Goal: Information Seeking & Learning: Learn about a topic

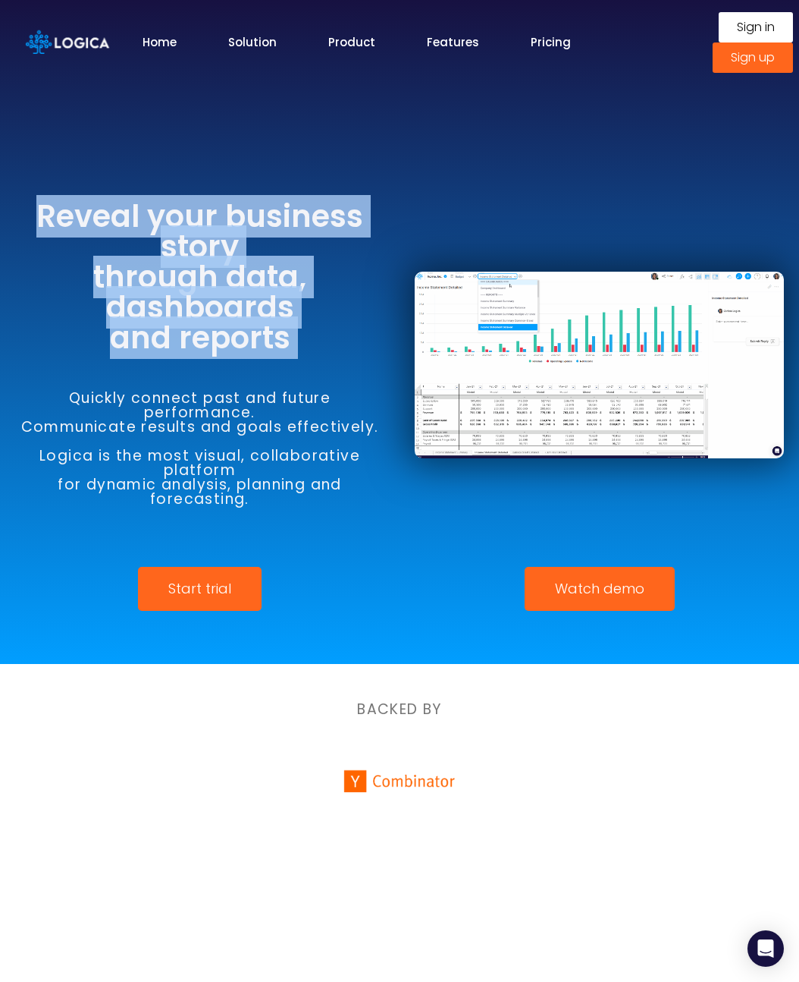
drag, startPoint x: 113, startPoint y: 220, endPoint x: 325, endPoint y: 367, distance: 257.8
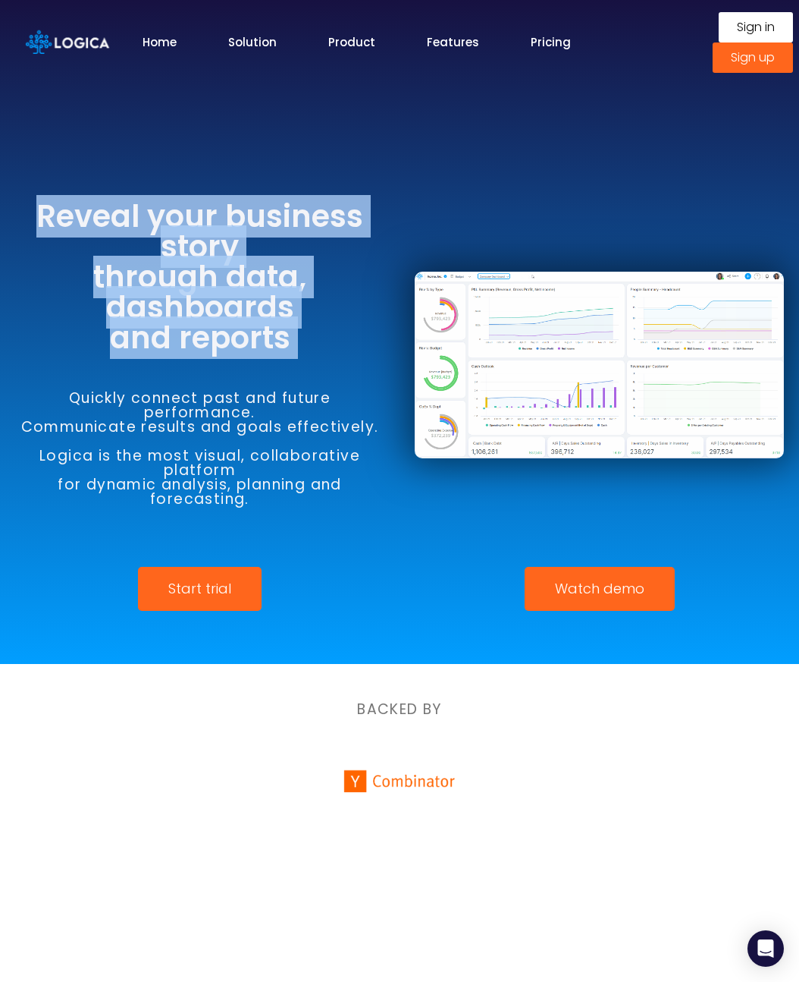
click at [322, 366] on div "Reveal your business story through data, dashboards and reports Quickly connect…" at bounding box center [200, 365] width 400 height 388
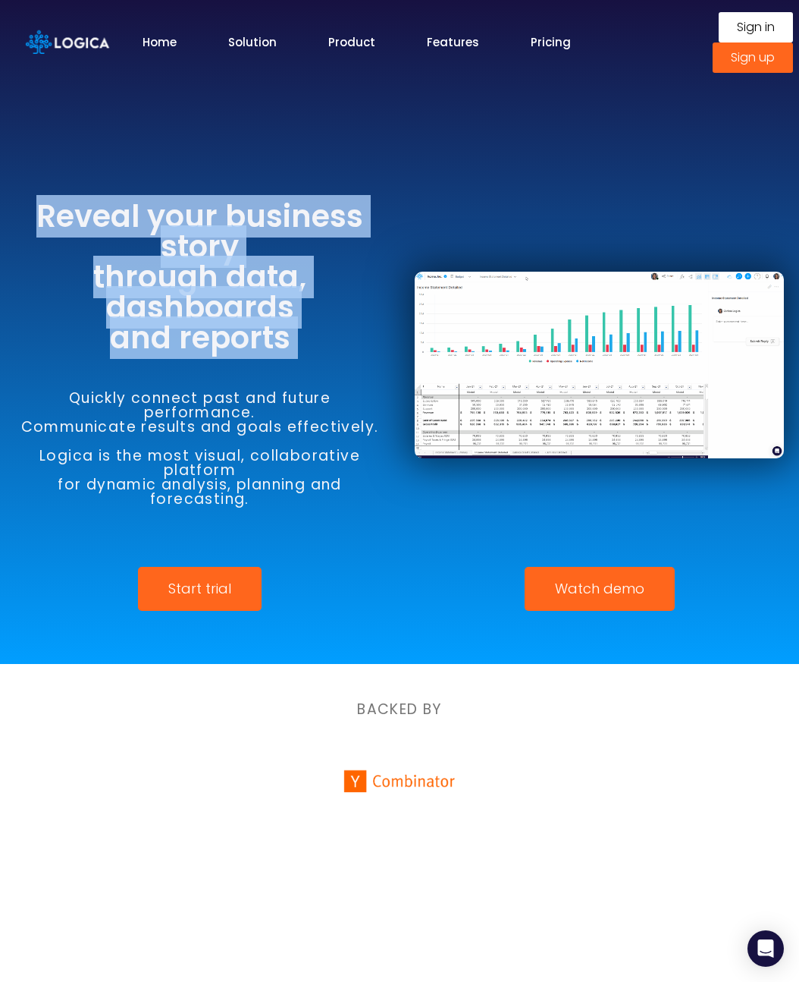
click at [325, 367] on div "Quickly connect past and future performance. Communicate results and goals effe…" at bounding box center [199, 448] width 369 height 191
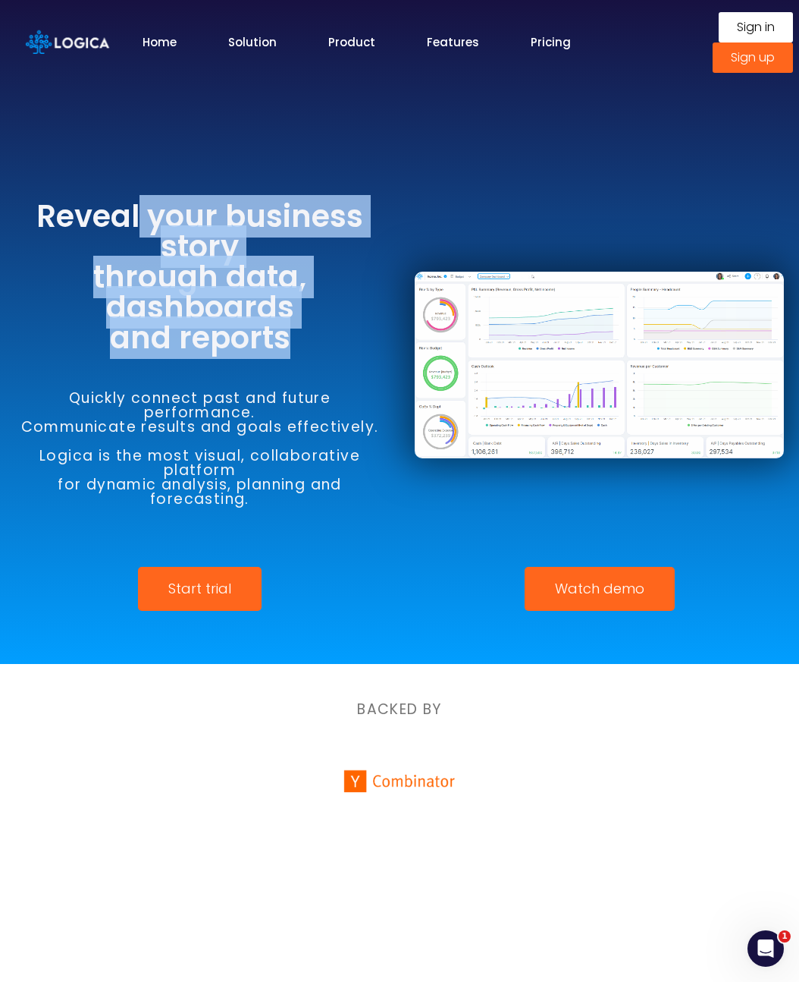
drag, startPoint x: 140, startPoint y: 227, endPoint x: 321, endPoint y: 349, distance: 218.6
click at [319, 348] on h3 "Reveal your business story through data, dashboards and reports" at bounding box center [199, 277] width 369 height 152
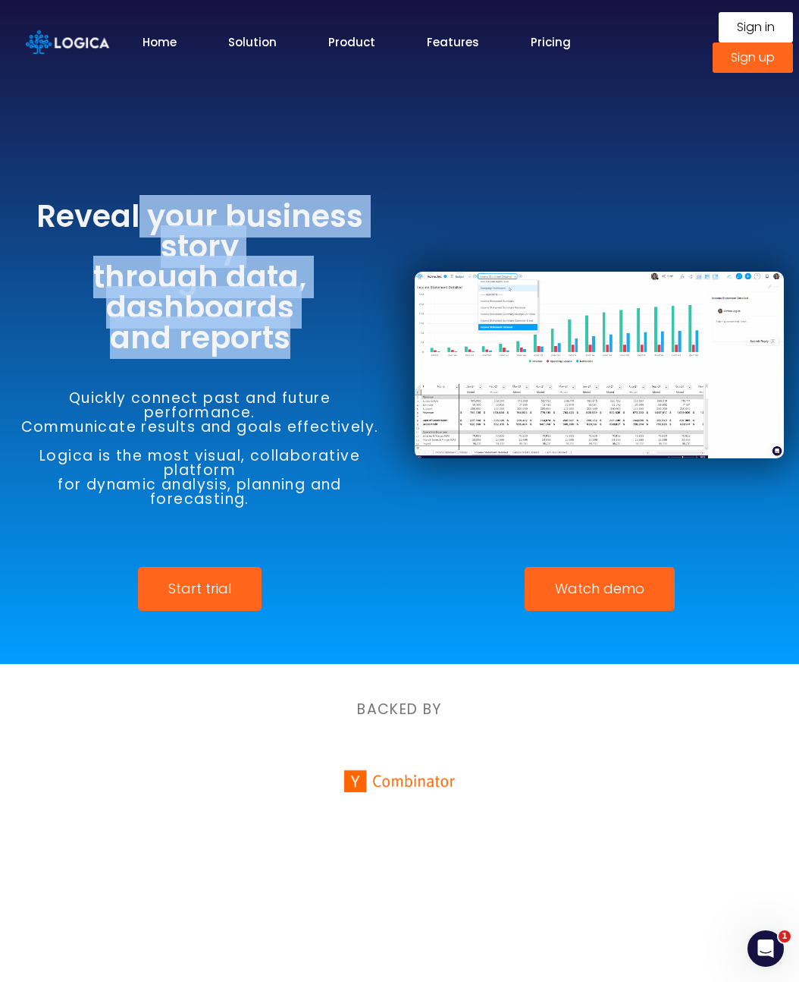
click at [321, 349] on h3 "Reveal your business story through data, dashboards and reports" at bounding box center [199, 277] width 369 height 152
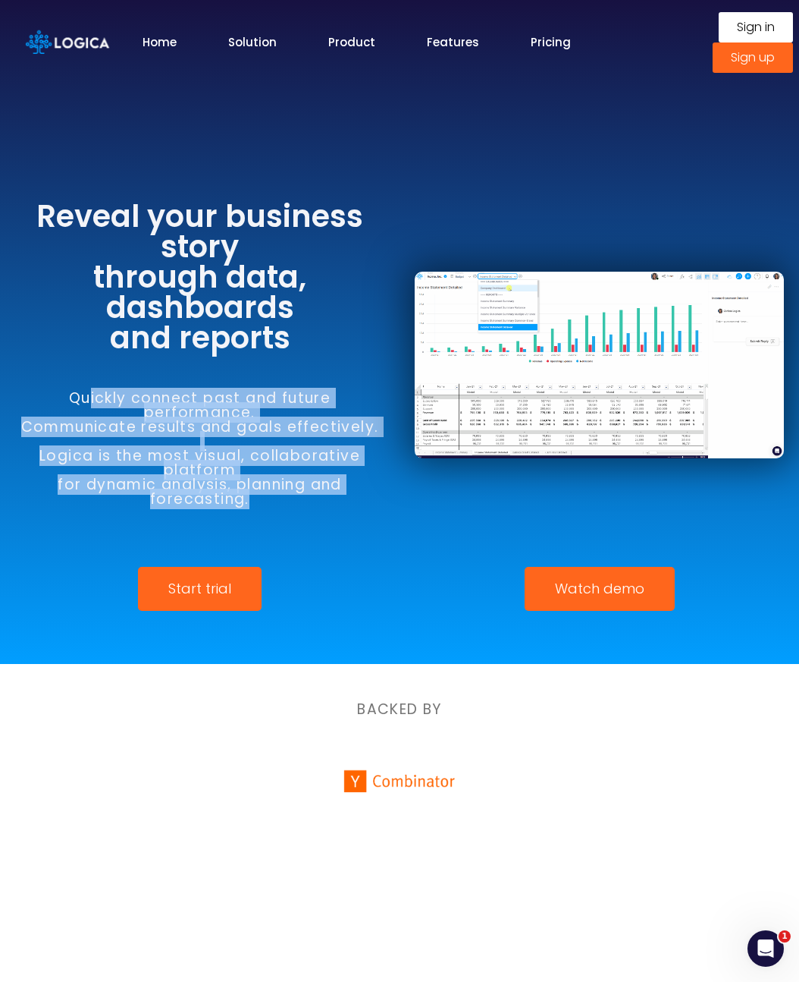
drag, startPoint x: 86, startPoint y: 394, endPoint x: 309, endPoint y: 521, distance: 256.2
click at [303, 520] on div "Quickly connect past and future performance. Communicate results and goals effe…" at bounding box center [199, 448] width 369 height 191
click at [309, 521] on div "Quickly connect past and future performance. Communicate results and goals effe…" at bounding box center [199, 448] width 369 height 191
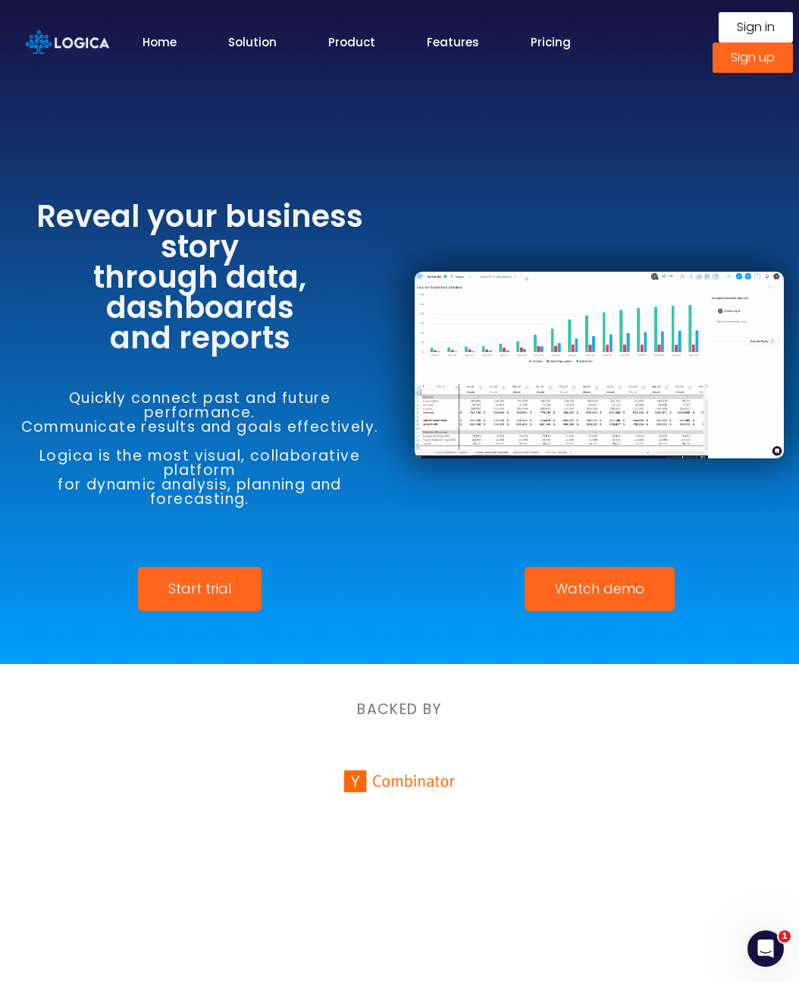
drag, startPoint x: 61, startPoint y: 384, endPoint x: 283, endPoint y: 470, distance: 237.5
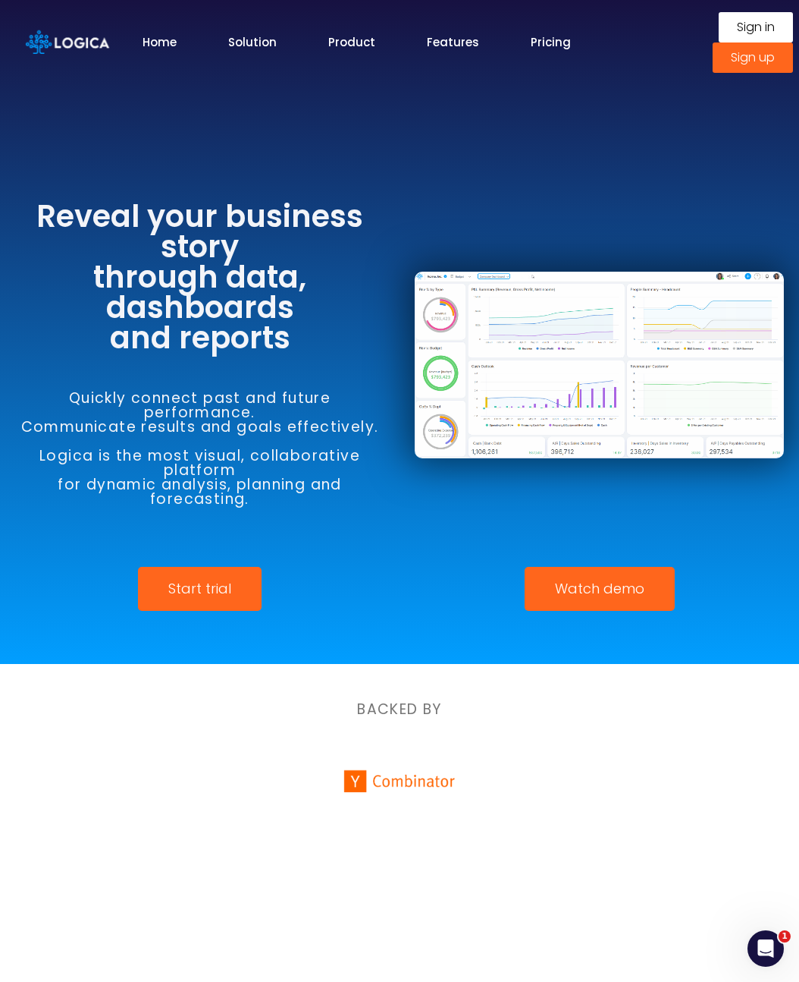
click at [283, 470] on div "Quickly connect past and future performance. Communicate results and goals effe…" at bounding box center [199, 448] width 369 height 191
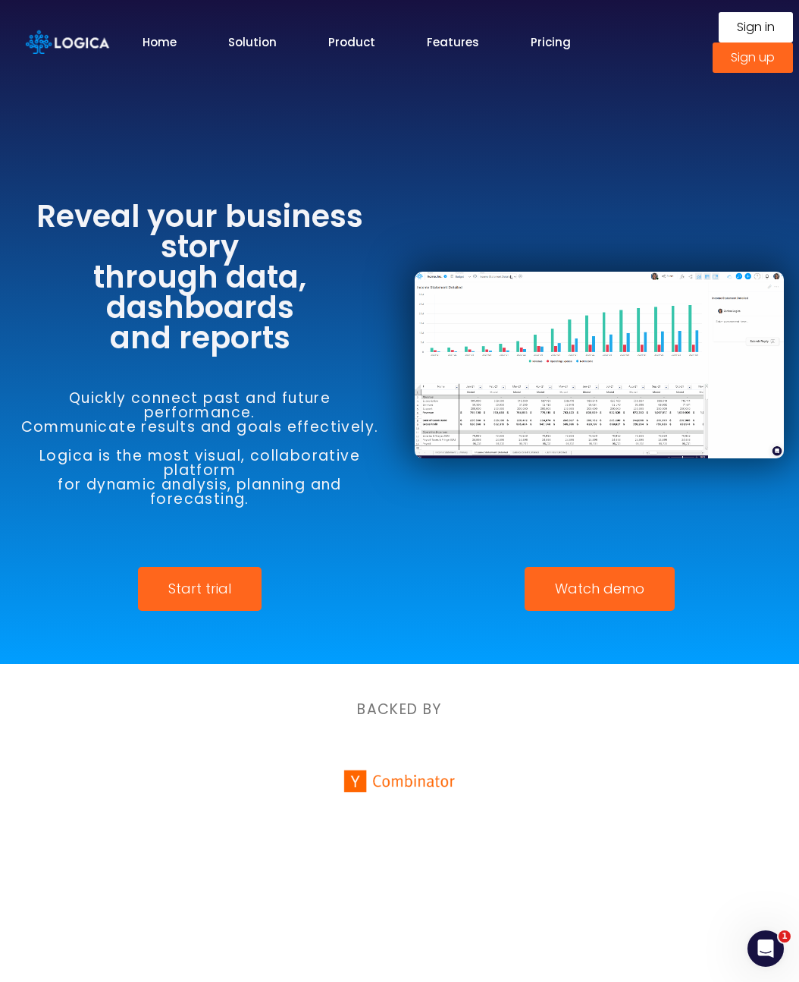
click at [287, 485] on h6 "Quickly connect past and future performance. Communicate results and goals effe…" at bounding box center [199, 448] width 369 height 115
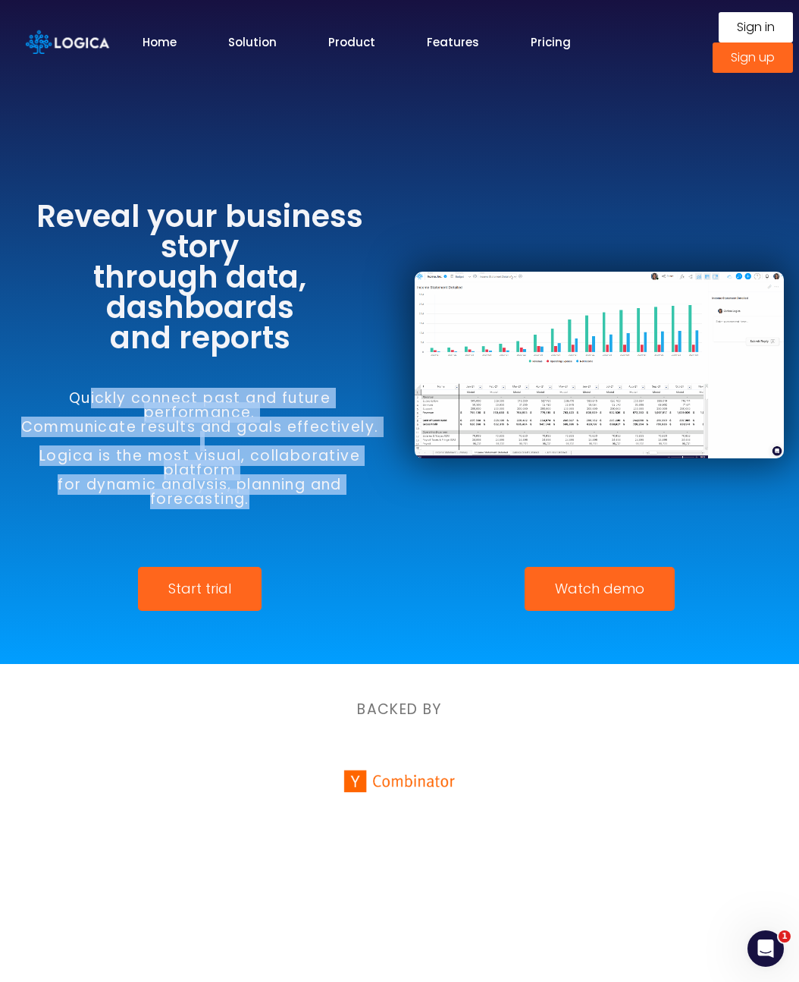
drag, startPoint x: 272, startPoint y: 494, endPoint x: 90, endPoint y: 404, distance: 202.9
click at [90, 404] on h6 "Quickly connect past and future performance. Communicate results and goals effe…" at bounding box center [199, 448] width 369 height 115
click at [117, 410] on h6 "Quickly connect past and future performance. Communicate results and goals effe…" at bounding box center [199, 448] width 369 height 115
drag, startPoint x: 115, startPoint y: 407, endPoint x: 228, endPoint y: 520, distance: 159.8
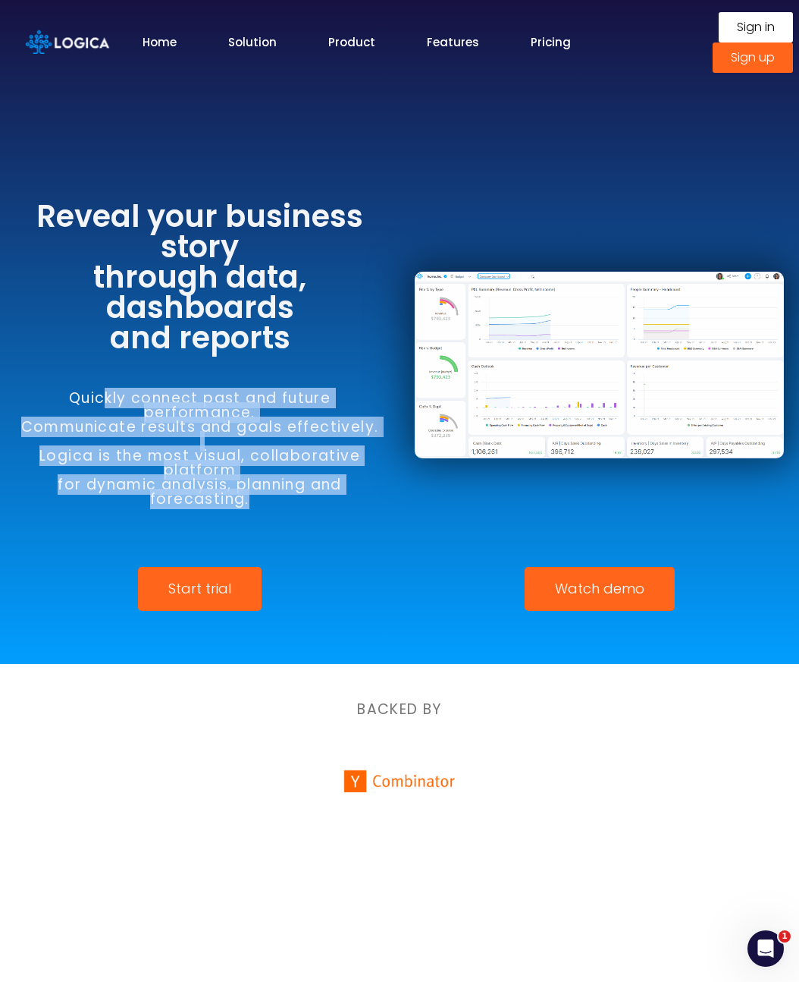
click at [228, 520] on div "Quickly connect past and future performance. Communicate results and goals effe…" at bounding box center [199, 448] width 369 height 191
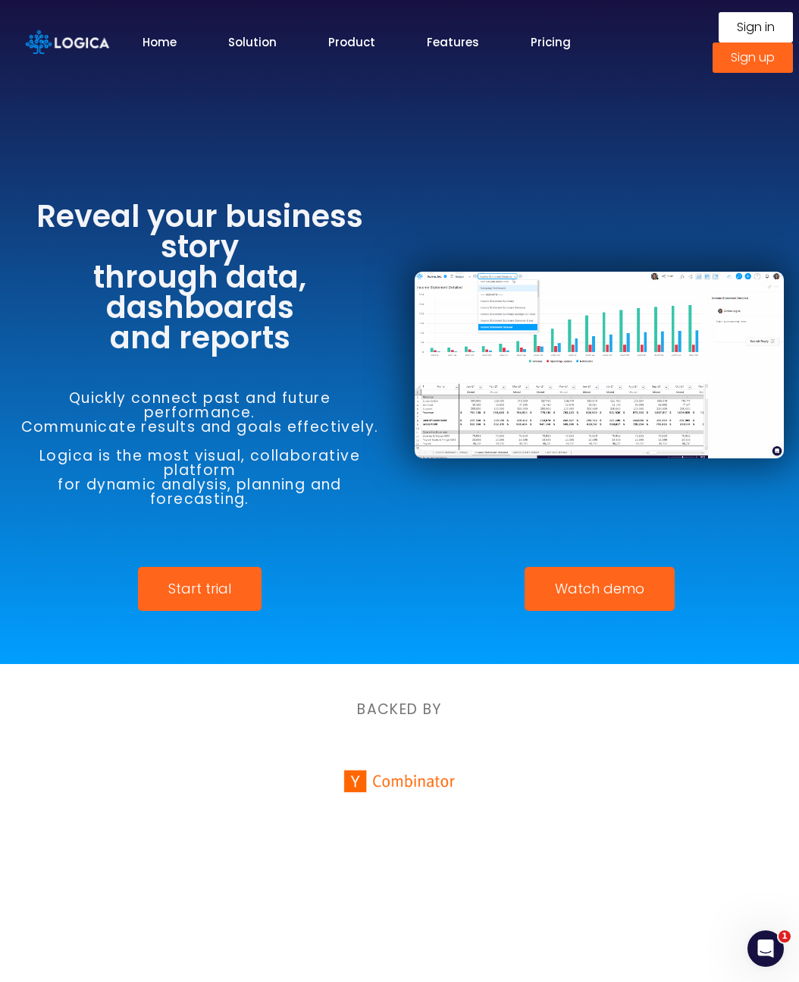
click at [226, 503] on h6 "Quickly connect past and future performance. Communicate results and goals effe…" at bounding box center [199, 448] width 369 height 115
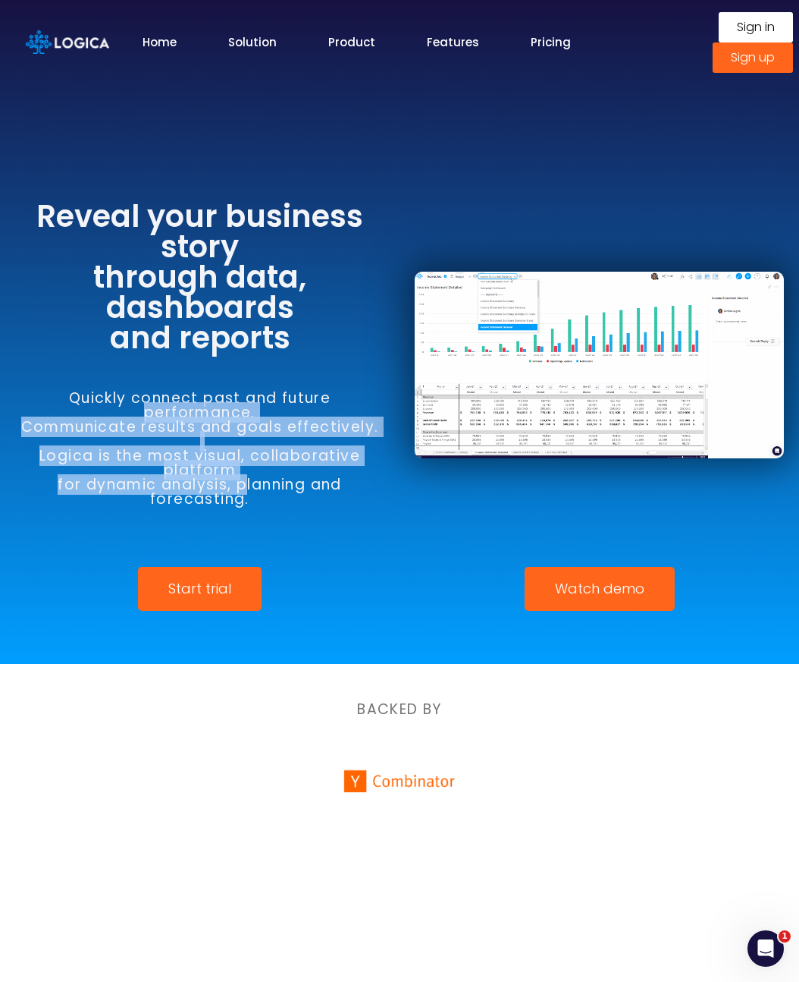
drag, startPoint x: 120, startPoint y: 423, endPoint x: 288, endPoint y: 503, distance: 186.3
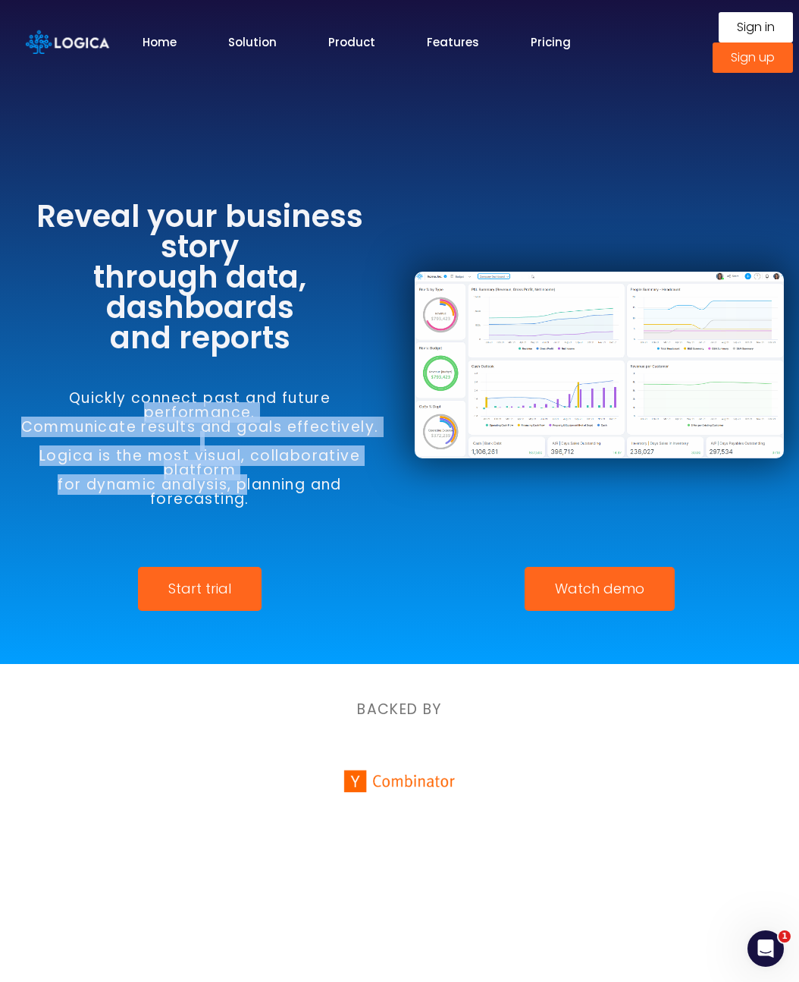
click at [275, 501] on h6 "Quickly connect past and future performance. Communicate results and goals effe…" at bounding box center [199, 448] width 369 height 115
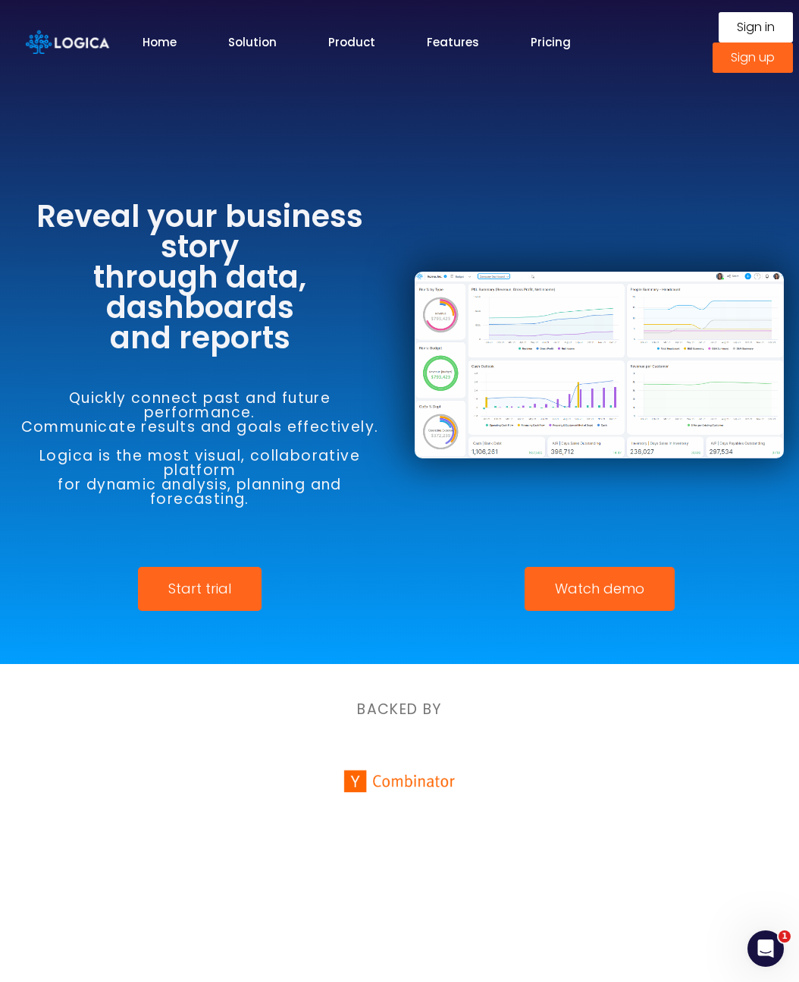
drag, startPoint x: 288, startPoint y: 503, endPoint x: 312, endPoint y: 504, distance: 23.5
click at [288, 503] on h6 "Quickly connect past and future performance. Communicate results and goals effe…" at bounding box center [199, 448] width 369 height 115
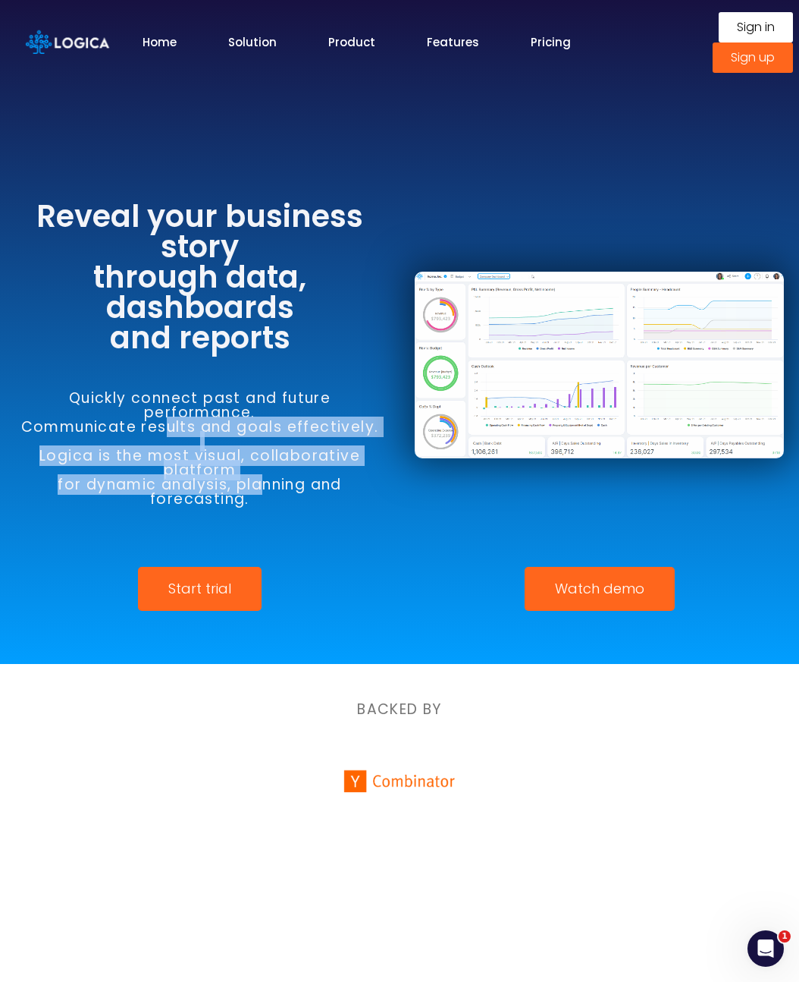
drag, startPoint x: 155, startPoint y: 423, endPoint x: 281, endPoint y: 490, distance: 141.8
click at [277, 488] on h6 "Quickly connect past and future performance. Communicate results and goals effe…" at bounding box center [199, 448] width 369 height 115
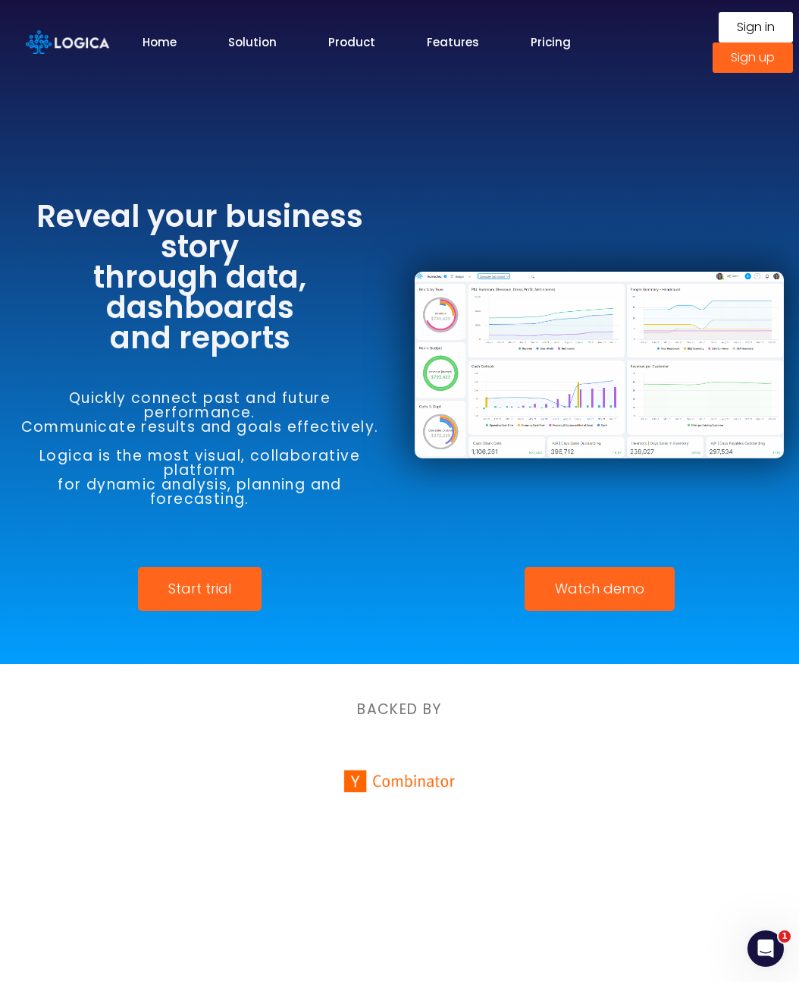
drag, startPoint x: 287, startPoint y: 493, endPoint x: 376, endPoint y: 518, distance: 92.2
click at [288, 494] on h6 "Quickly connect past and future performance. Communicate results and goals effe…" at bounding box center [199, 448] width 369 height 115
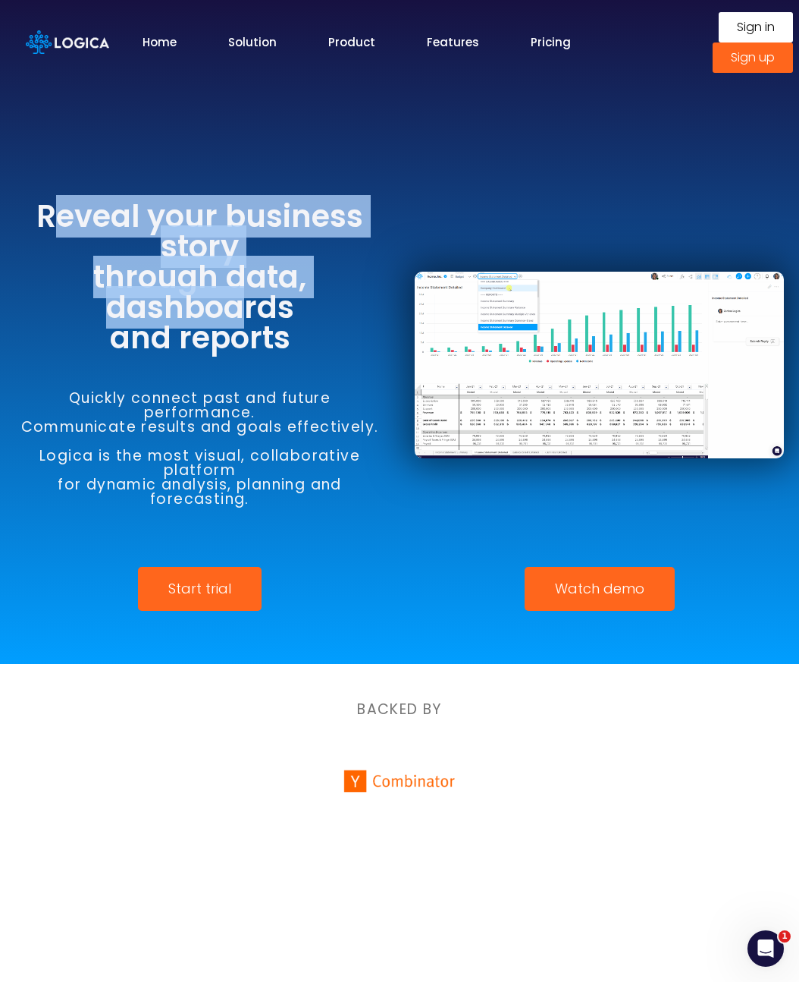
drag, startPoint x: 61, startPoint y: 216, endPoint x: 278, endPoint y: 331, distance: 245.7
click at [237, 311] on h3 "Reveal your business story through data, dashboards and reports" at bounding box center [199, 277] width 369 height 152
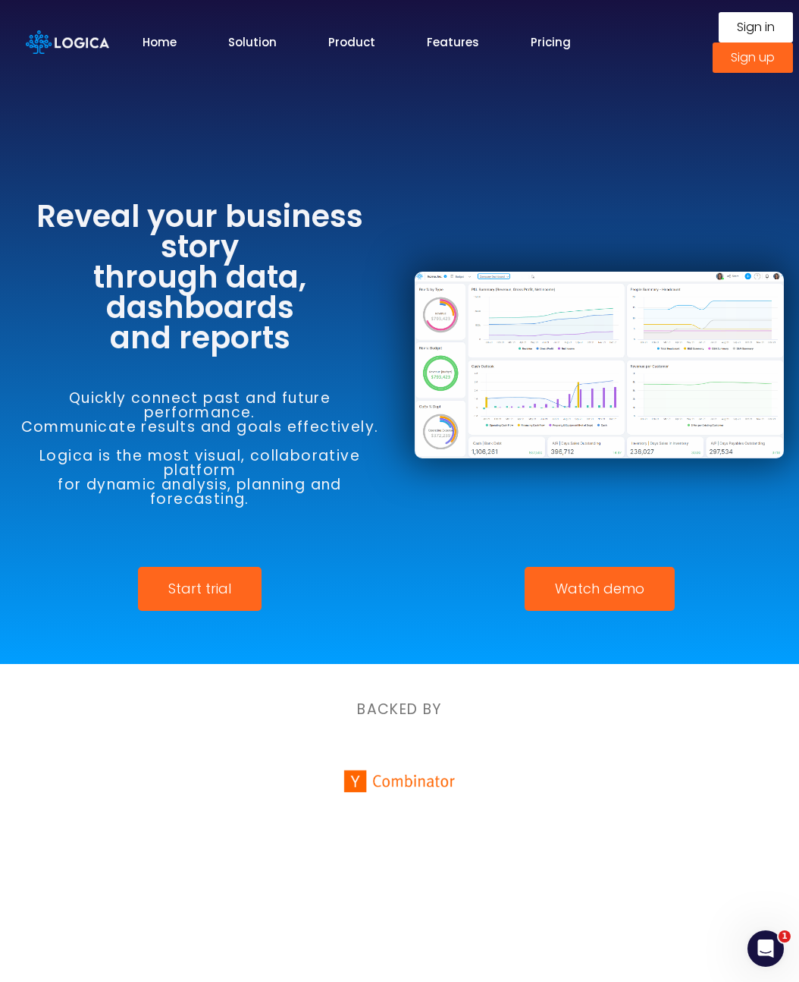
click at [303, 344] on h3 "Reveal your business story through data, dashboards and reports" at bounding box center [199, 277] width 369 height 152
click at [247, 42] on link "Solution" at bounding box center [252, 41] width 49 height 17
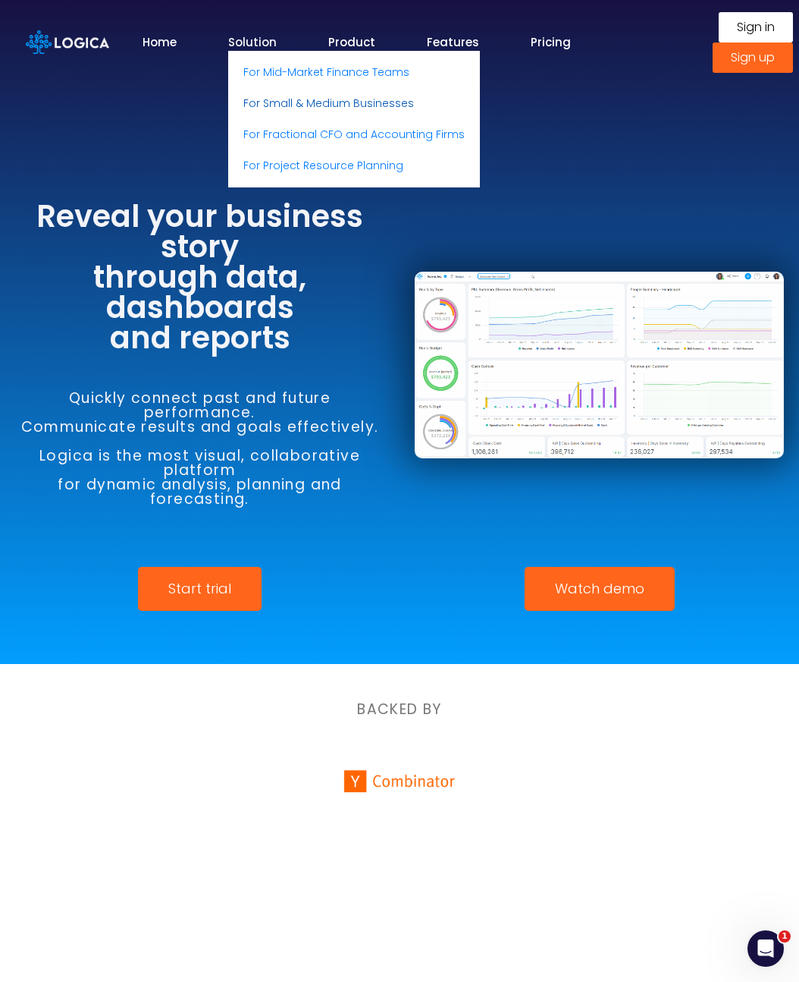
click at [305, 106] on link "For Small & Medium Businesses" at bounding box center [354, 103] width 252 height 31
